Goal: Task Accomplishment & Management: Manage account settings

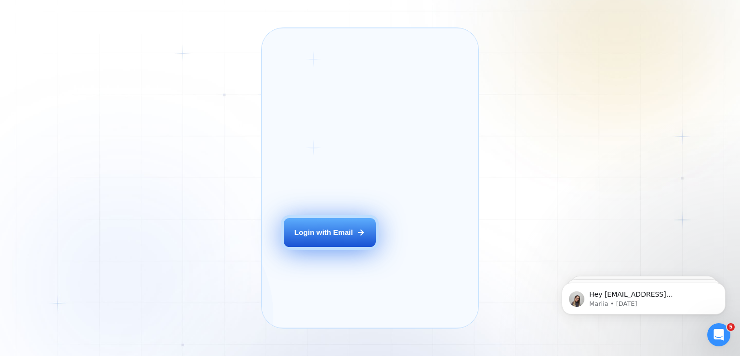
click at [323, 237] on div "Login with Email" at bounding box center [323, 232] width 59 height 10
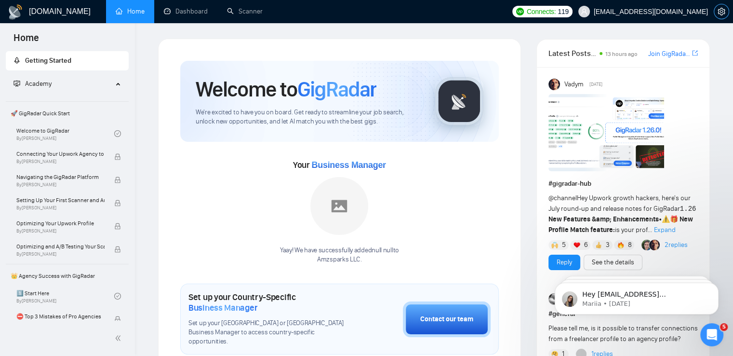
click at [717, 15] on button "button" at bounding box center [721, 11] width 15 height 15
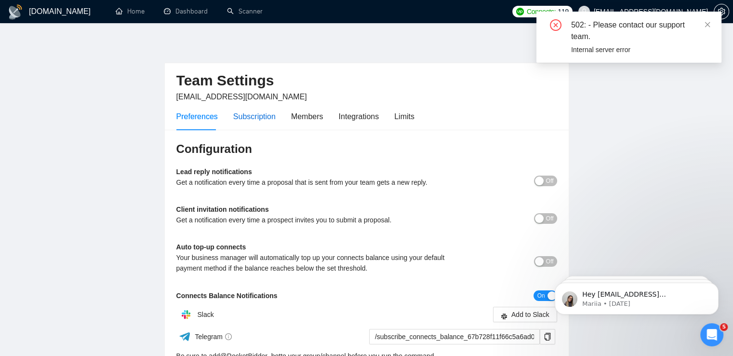
click at [263, 116] on div "Subscription" at bounding box center [254, 116] width 42 height 12
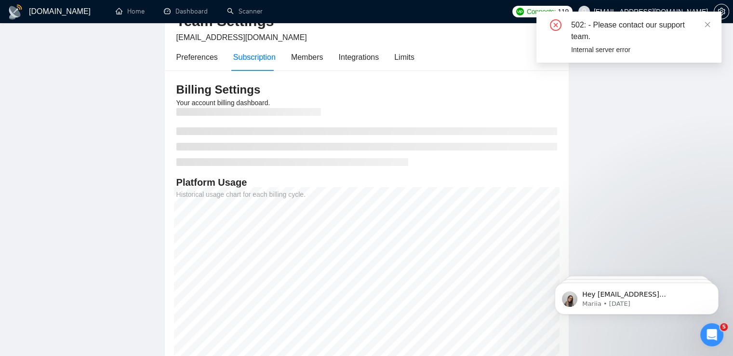
scroll to position [71, 0]
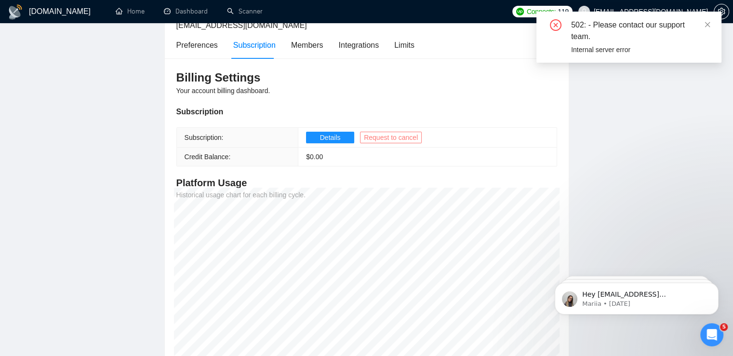
click at [375, 135] on span "Request to cancel" at bounding box center [391, 137] width 54 height 11
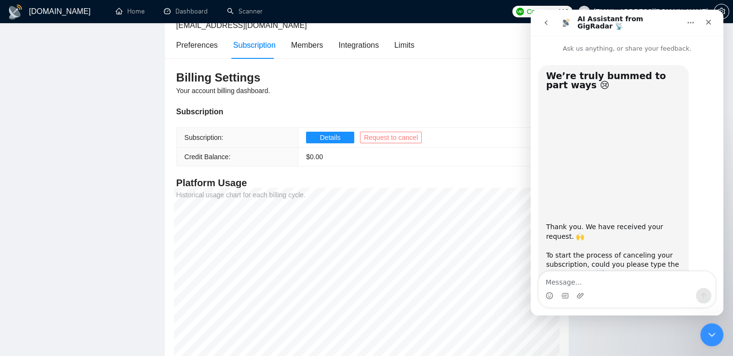
scroll to position [33, 0]
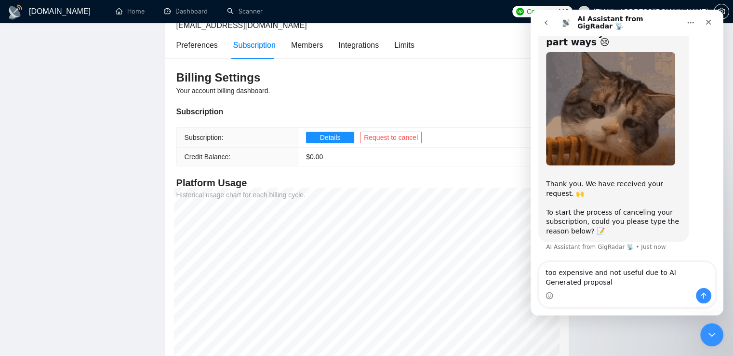
type textarea "too expensive and not useful due to AI Generated proposals"
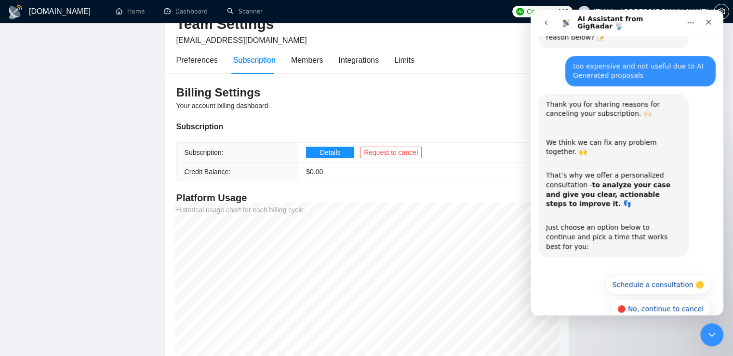
scroll to position [56, 0]
click at [649, 299] on button "🔴 No, continue to cancel" at bounding box center [660, 308] width 101 height 19
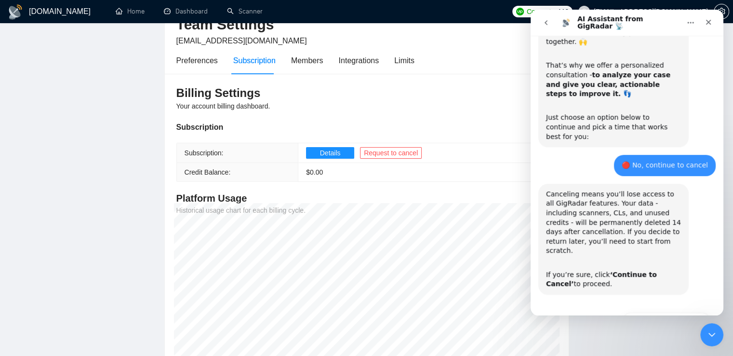
scroll to position [351, 0]
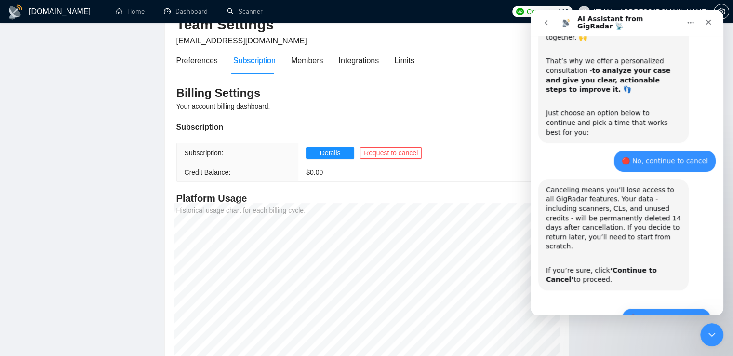
click at [655, 308] on button "🔴 Continue to Cancel" at bounding box center [666, 317] width 89 height 19
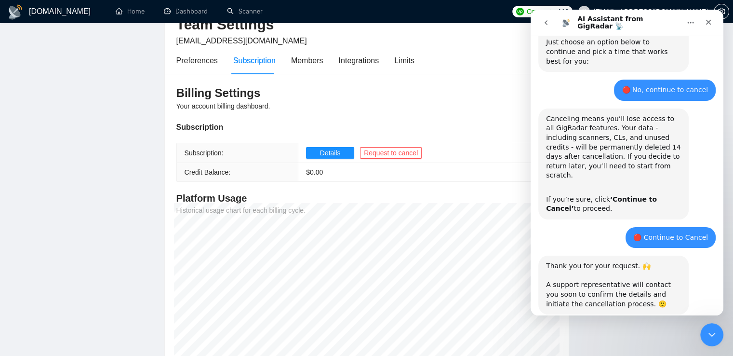
scroll to position [422, 0]
click at [733, 223] on html "[DOMAIN_NAME] Home Dashboard Scanner Connects: 119 [EMAIL_ADDRESS][DOMAIN_NAME]…" at bounding box center [366, 122] width 733 height 356
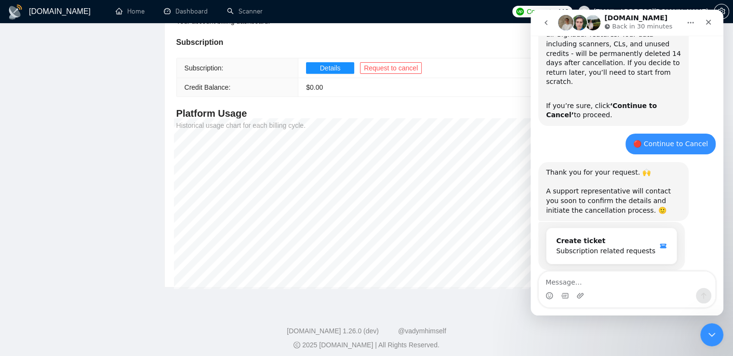
scroll to position [533, 0]
